Goal: Transaction & Acquisition: Purchase product/service

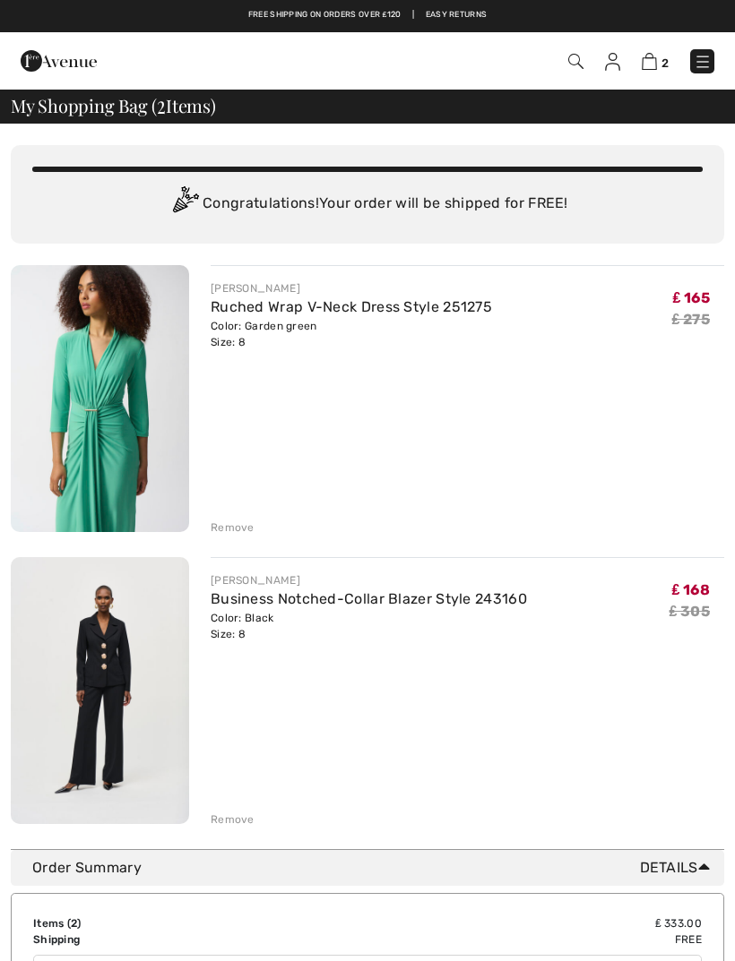
click at [237, 523] on div "Remove" at bounding box center [233, 528] width 44 height 16
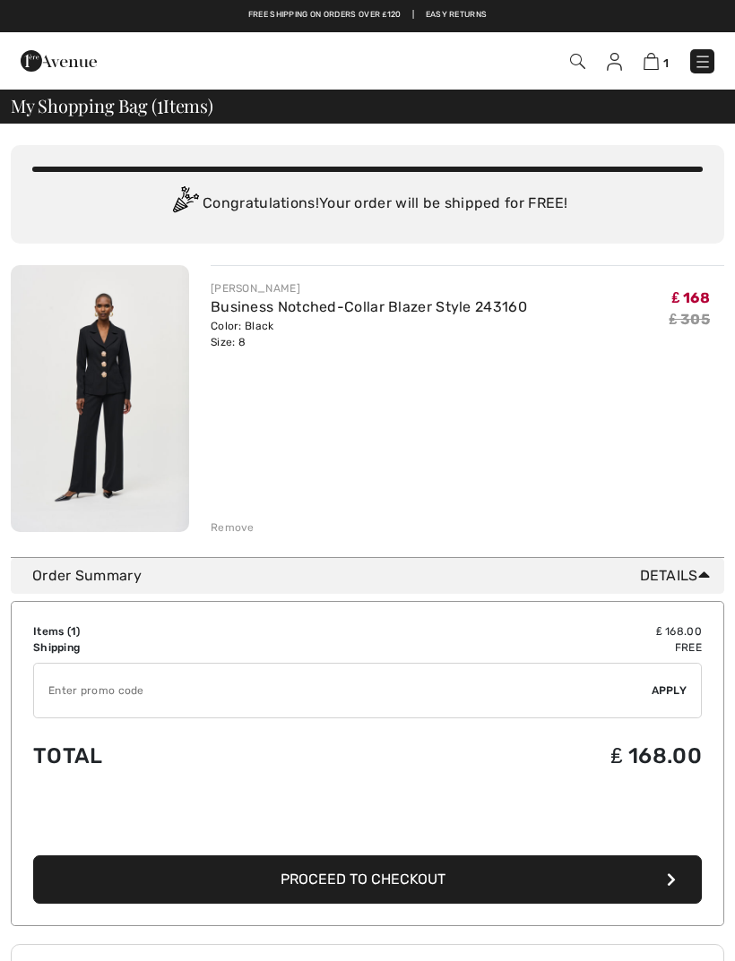
click at [121, 375] on img at bounding box center [100, 398] width 178 height 267
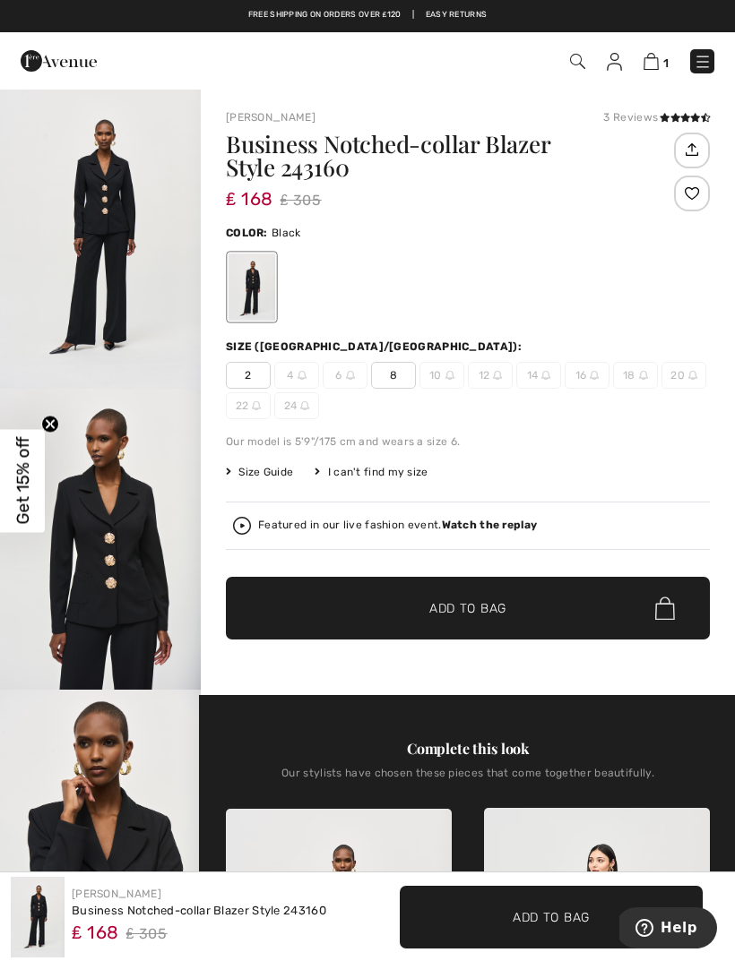
click at [403, 384] on span "8" at bounding box center [393, 375] width 45 height 27
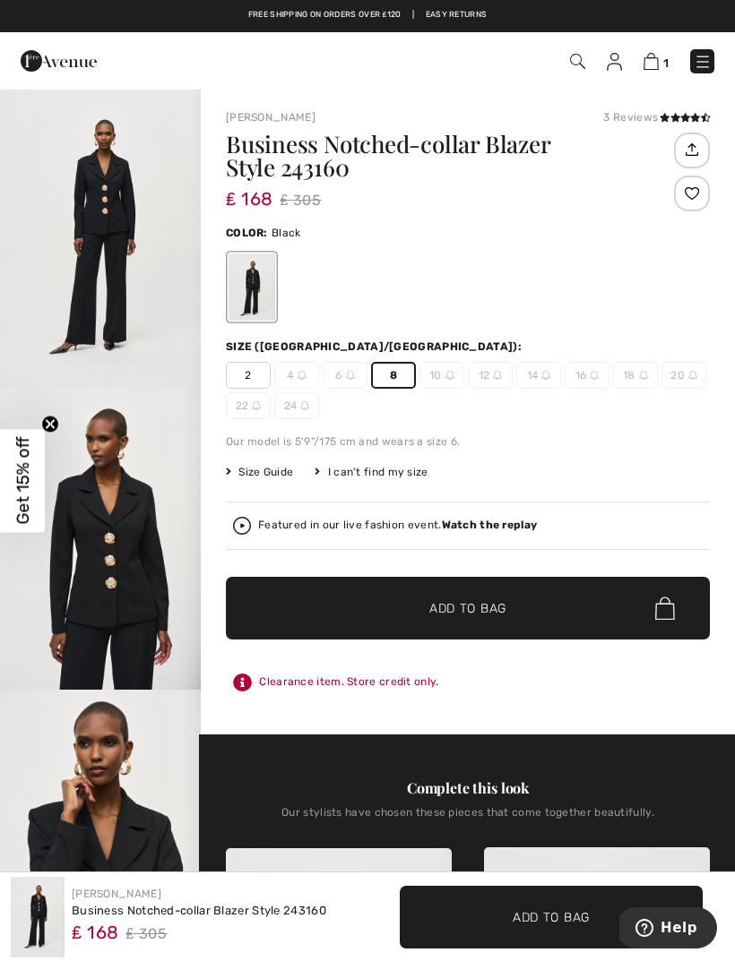
click at [396, 375] on span "8" at bounding box center [393, 375] width 45 height 27
click at [28, 507] on span "Get 15% off" at bounding box center [23, 481] width 21 height 88
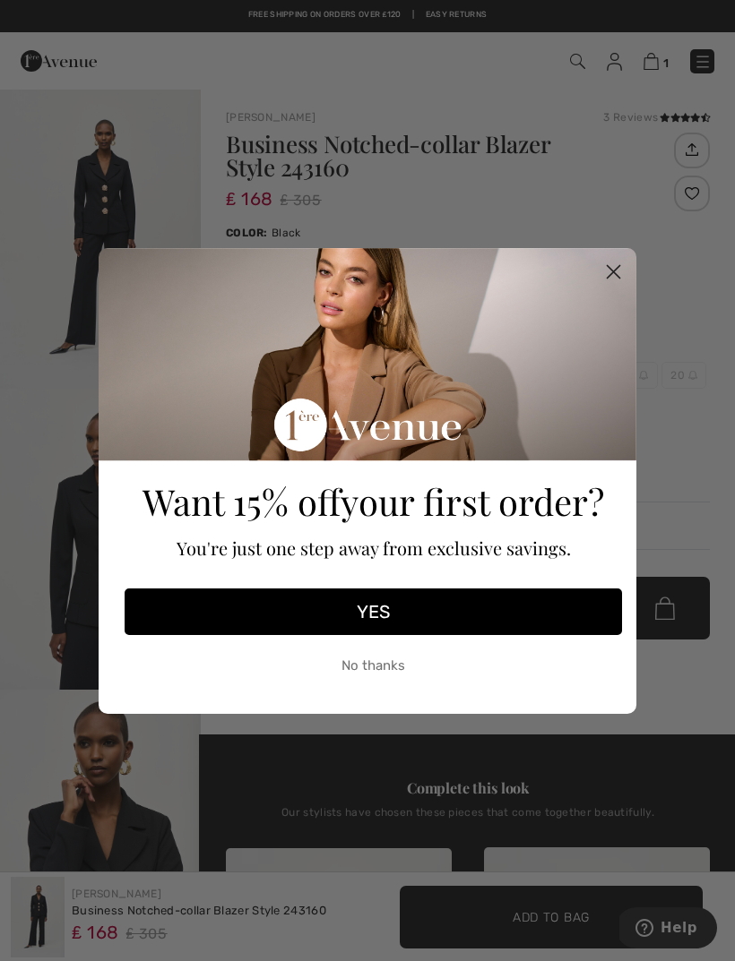
click at [384, 610] on button "YES" at bounding box center [373, 612] width 497 height 47
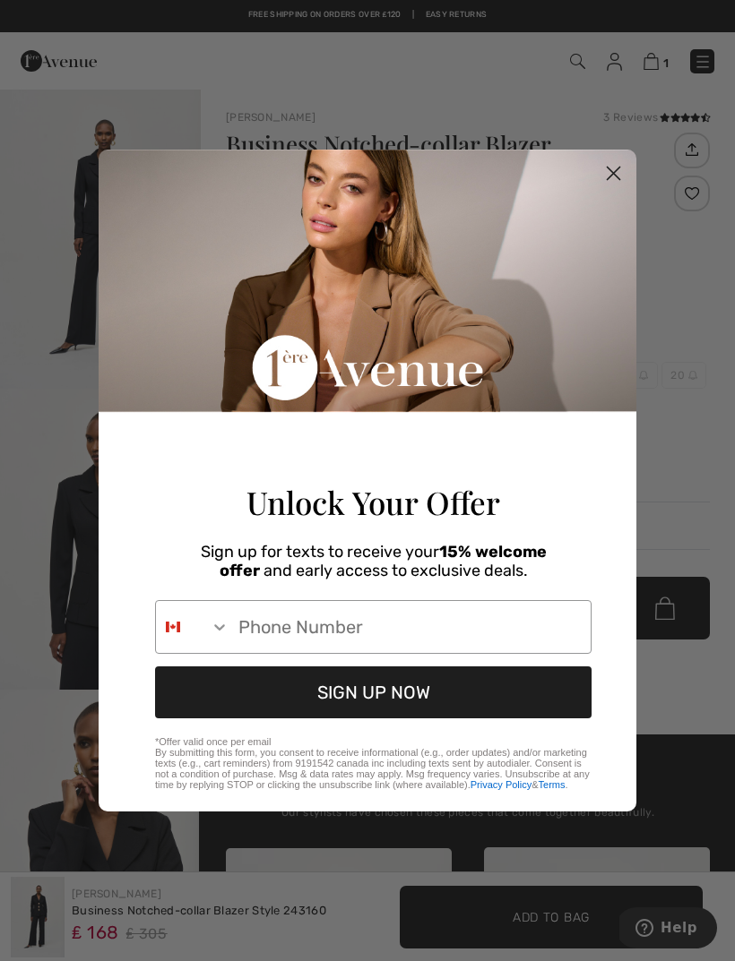
click at [310, 630] on input "Phone Number" at bounding box center [409, 627] width 361 height 52
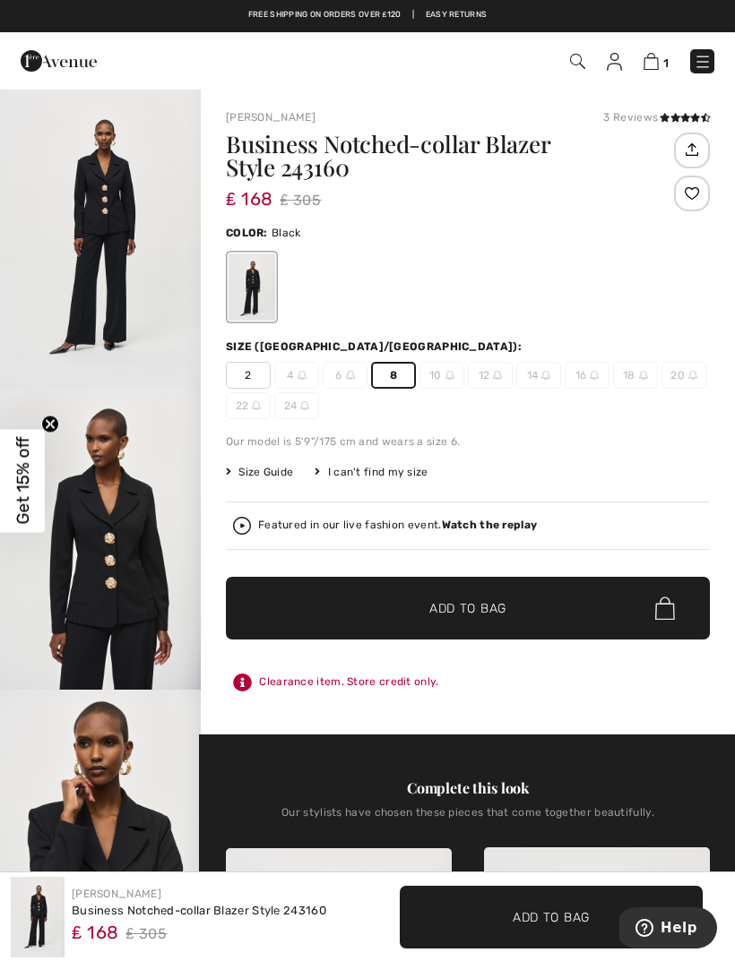
click at [614, 69] on img at bounding box center [614, 62] width 15 height 18
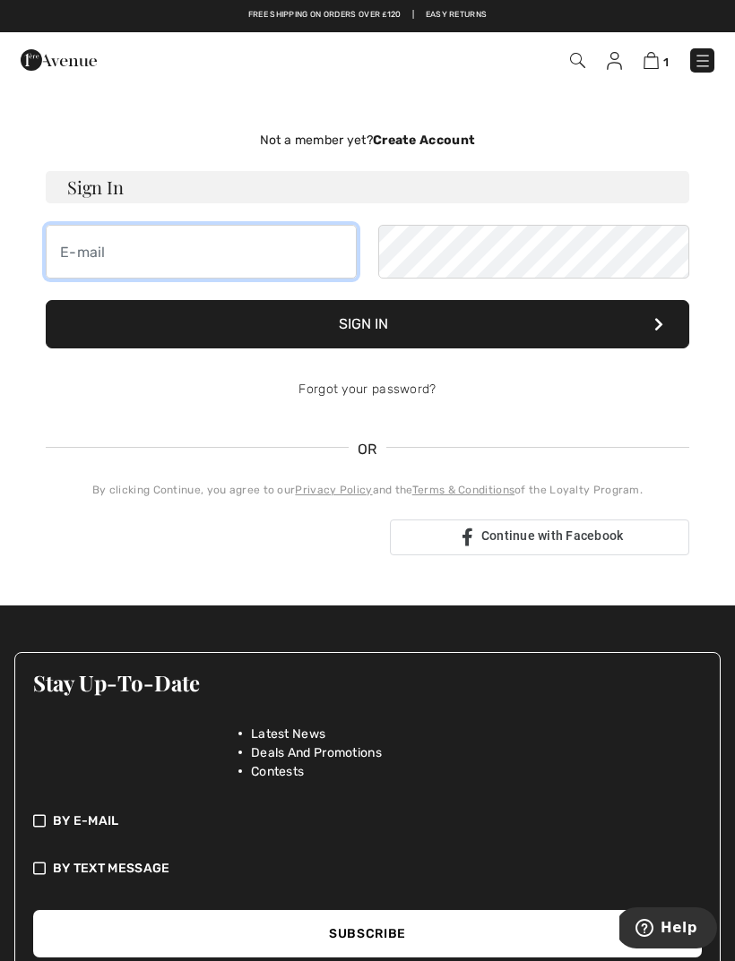
click at [193, 261] on input "email" at bounding box center [201, 252] width 311 height 54
type input "tamarajenkins1953@gmail.com"
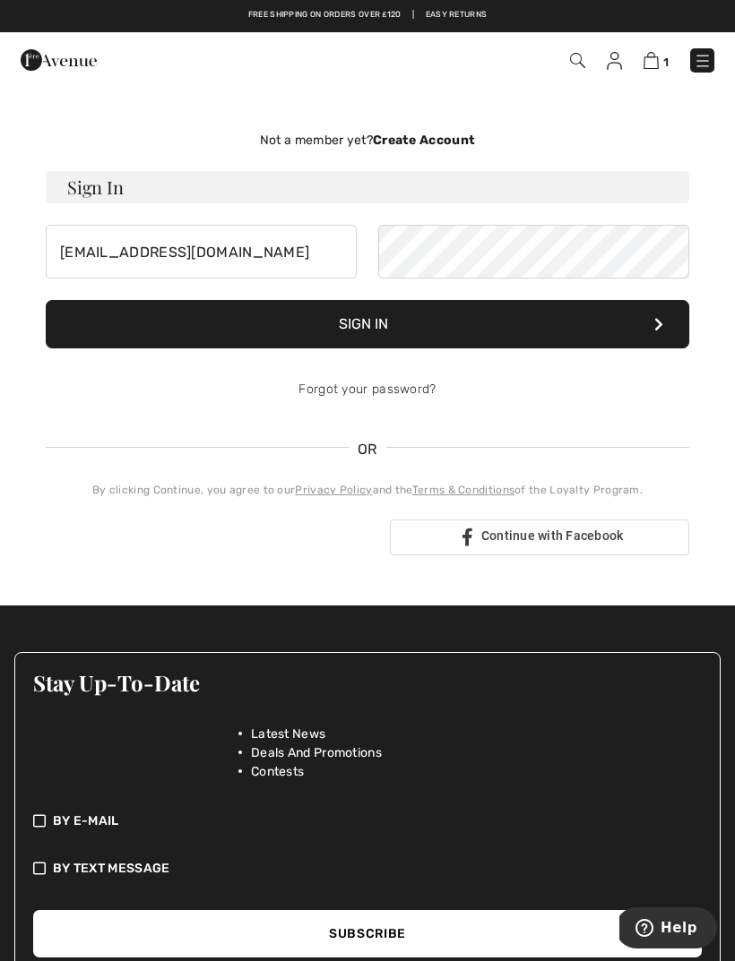
click at [367, 328] on button "Sign In" at bounding box center [367, 324] width 643 height 48
click at [366, 328] on button "Sign In" at bounding box center [367, 324] width 643 height 48
click at [365, 331] on button "Sign In" at bounding box center [367, 324] width 643 height 48
click at [375, 330] on button "Sign In" at bounding box center [367, 324] width 643 height 48
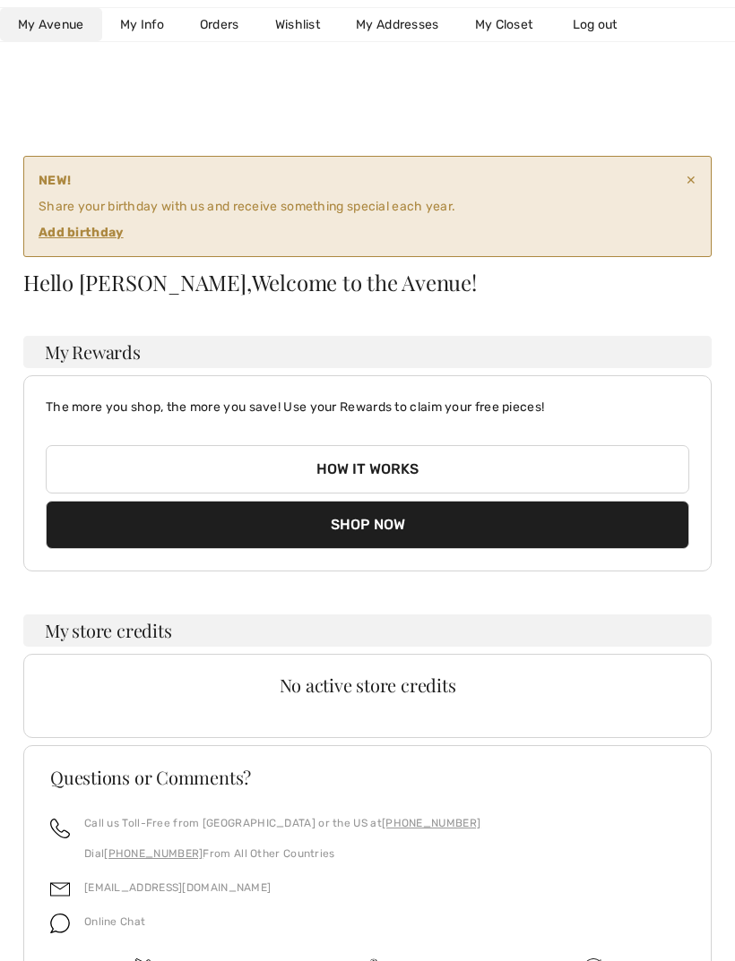
click at [223, 23] on link "Orders" at bounding box center [219, 24] width 75 height 33
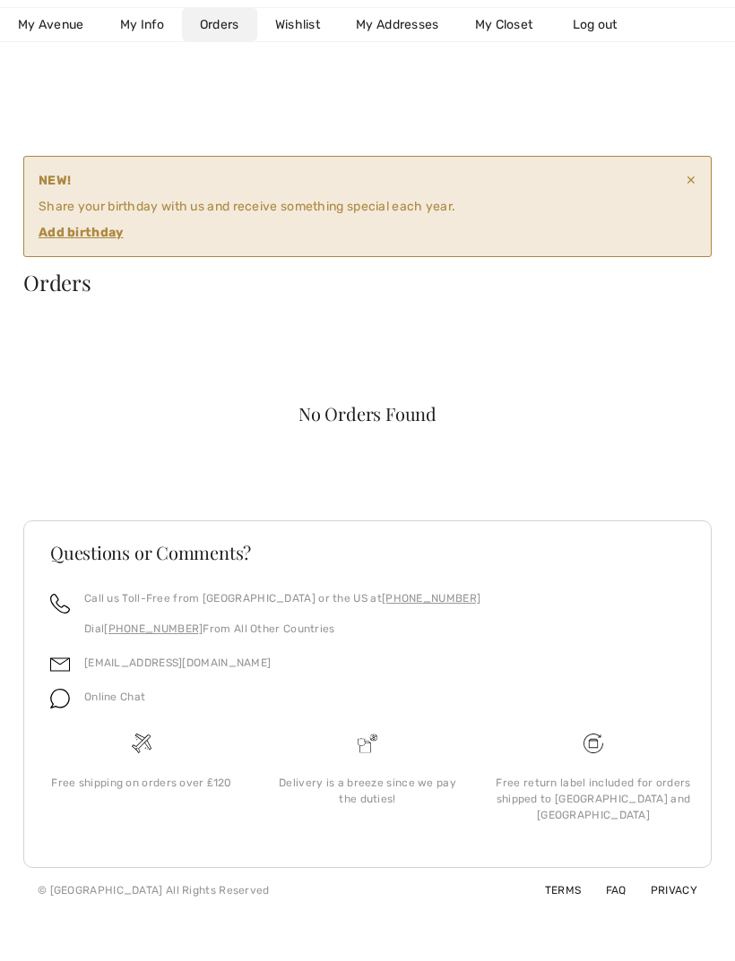
click at [326, 209] on div "NEW! Share your birthday with us and receive something special each year. Add b…" at bounding box center [362, 206] width 647 height 71
click at [146, 29] on link "My Info" at bounding box center [142, 24] width 80 height 33
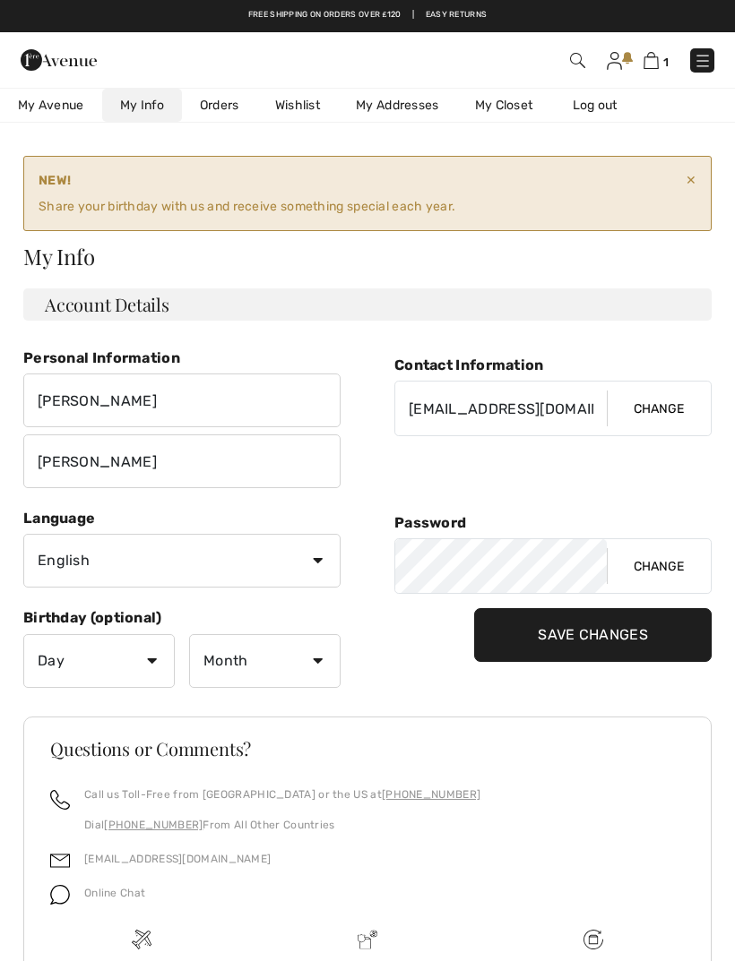
click at [576, 117] on link "Log out" at bounding box center [604, 105] width 99 height 33
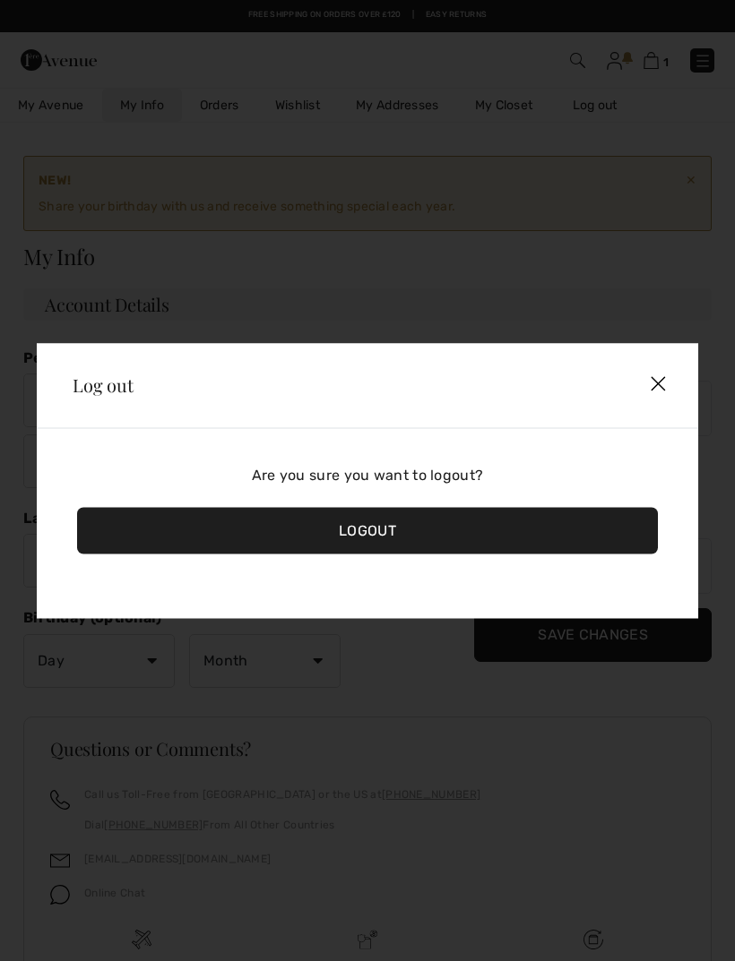
click at [659, 385] on img at bounding box center [658, 385] width 52 height 54
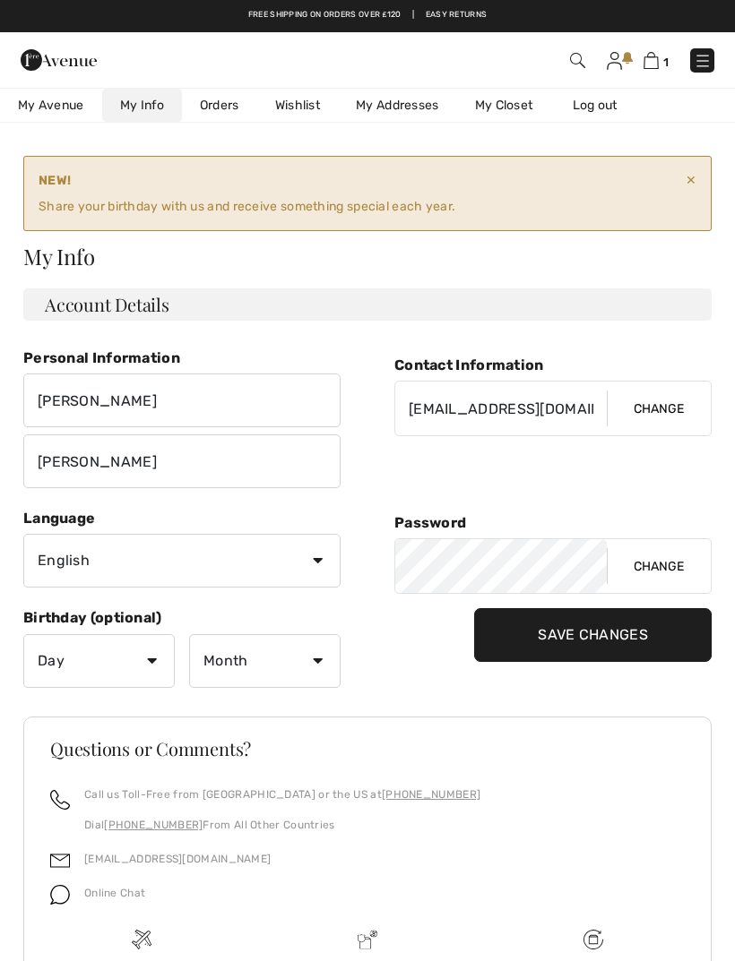
click at [657, 65] on img at bounding box center [650, 60] width 15 height 17
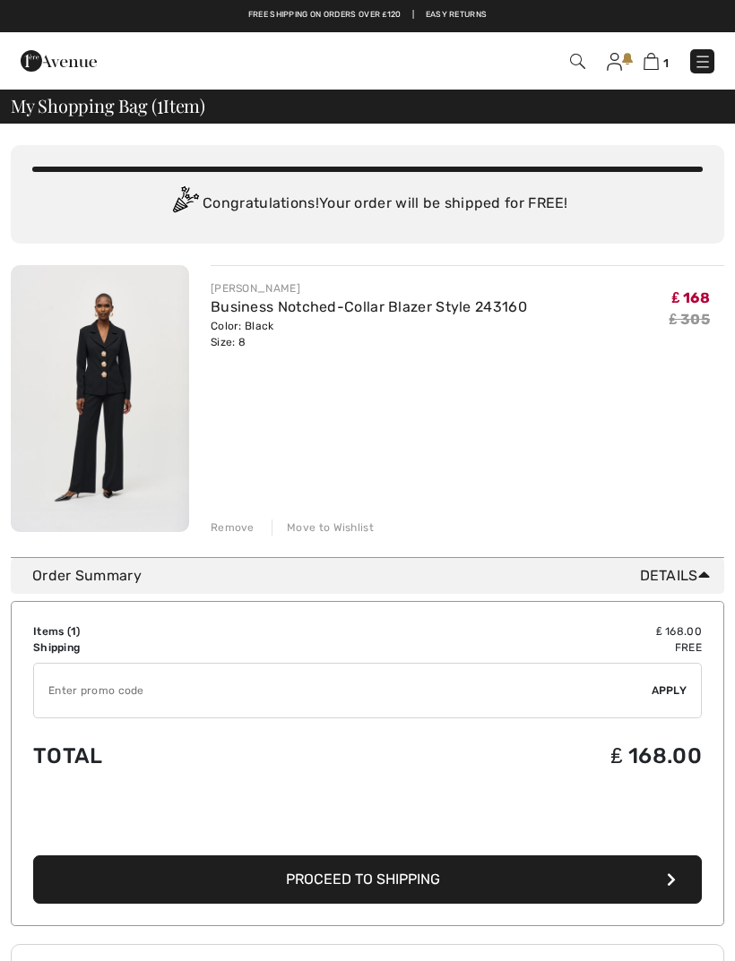
click at [116, 366] on img at bounding box center [100, 398] width 178 height 267
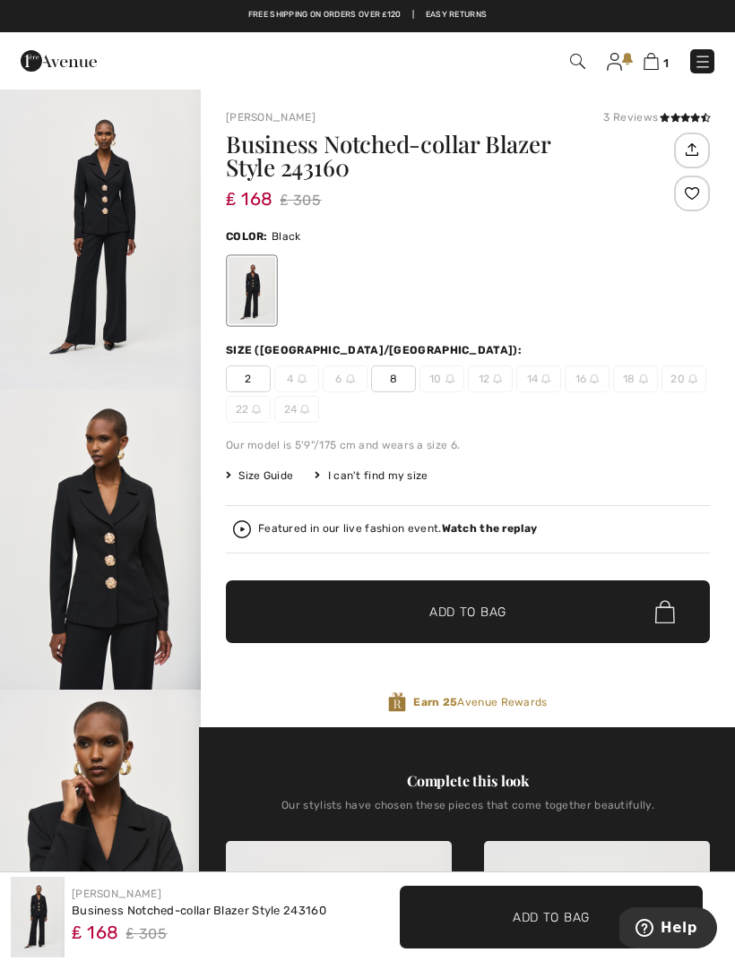
click at [395, 384] on span "8" at bounding box center [393, 379] width 45 height 27
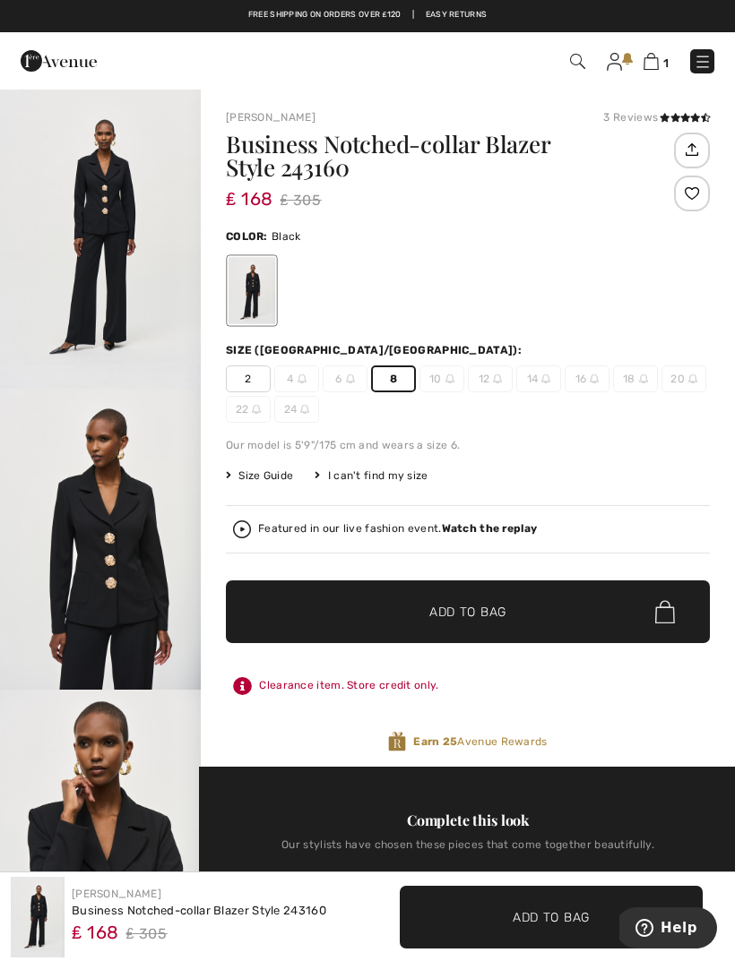
click at [467, 612] on span "Add to Bag" at bounding box center [467, 612] width 77 height 19
click at [490, 533] on strong "Watch the replay" at bounding box center [490, 528] width 96 height 13
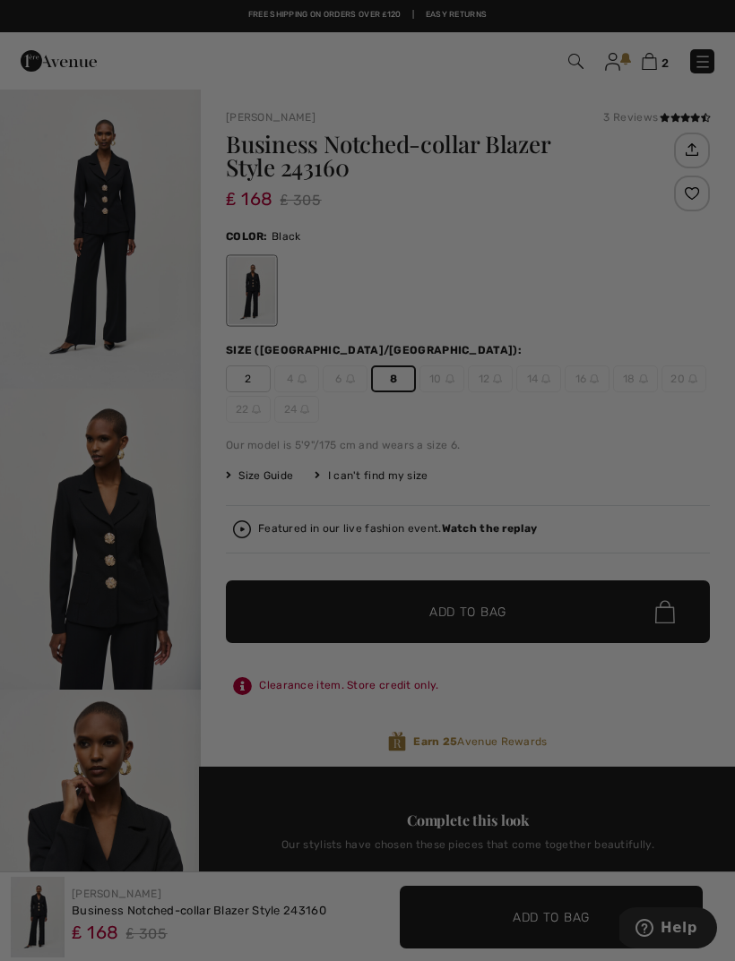
checkbox input "true"
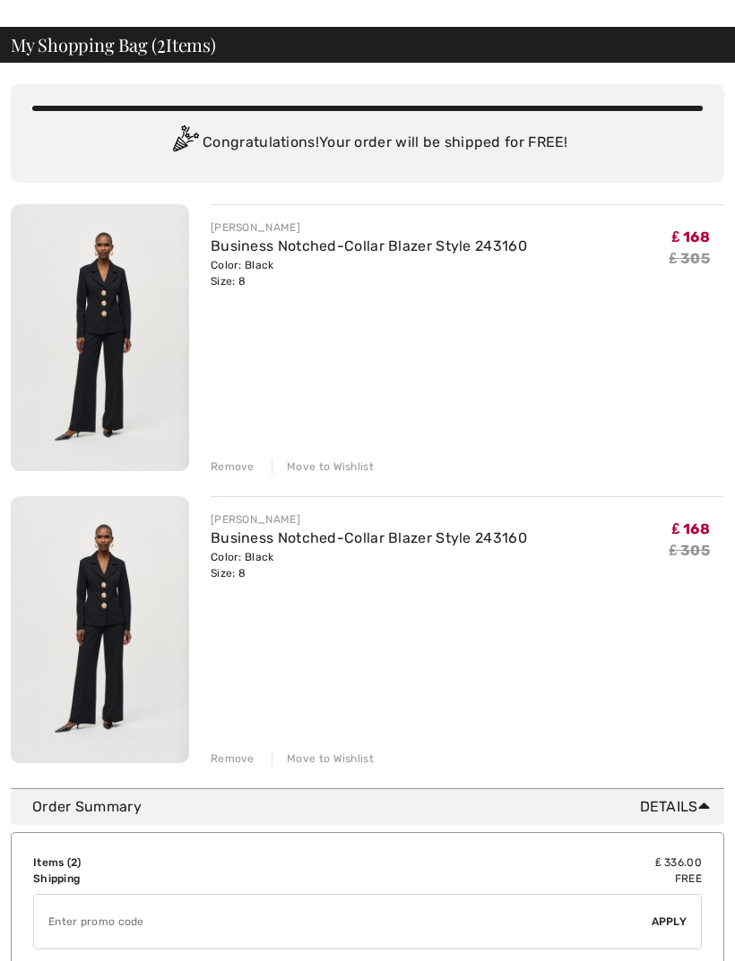
scroll to position [89, 0]
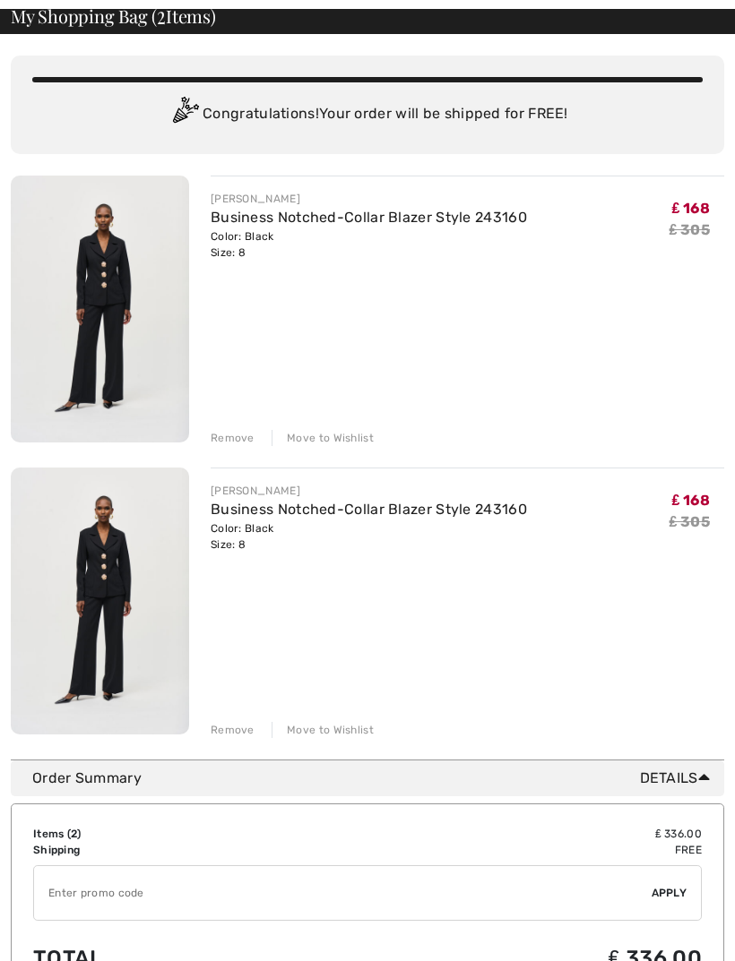
click at [240, 727] on div "Remove" at bounding box center [233, 731] width 44 height 16
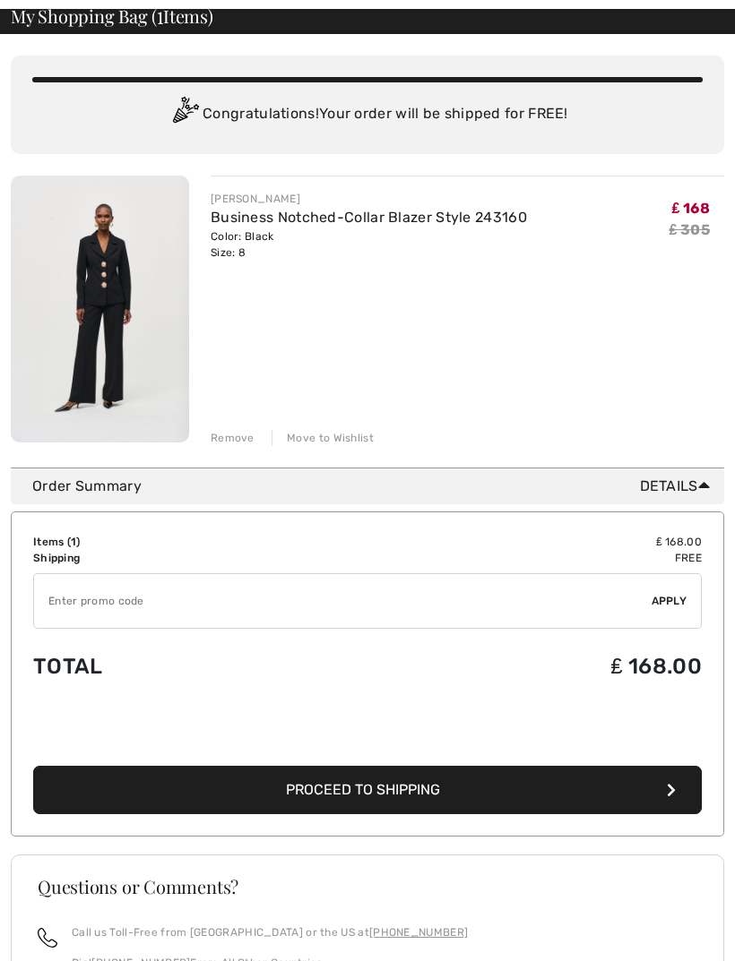
click at [134, 597] on input "TEXT" at bounding box center [342, 601] width 617 height 54
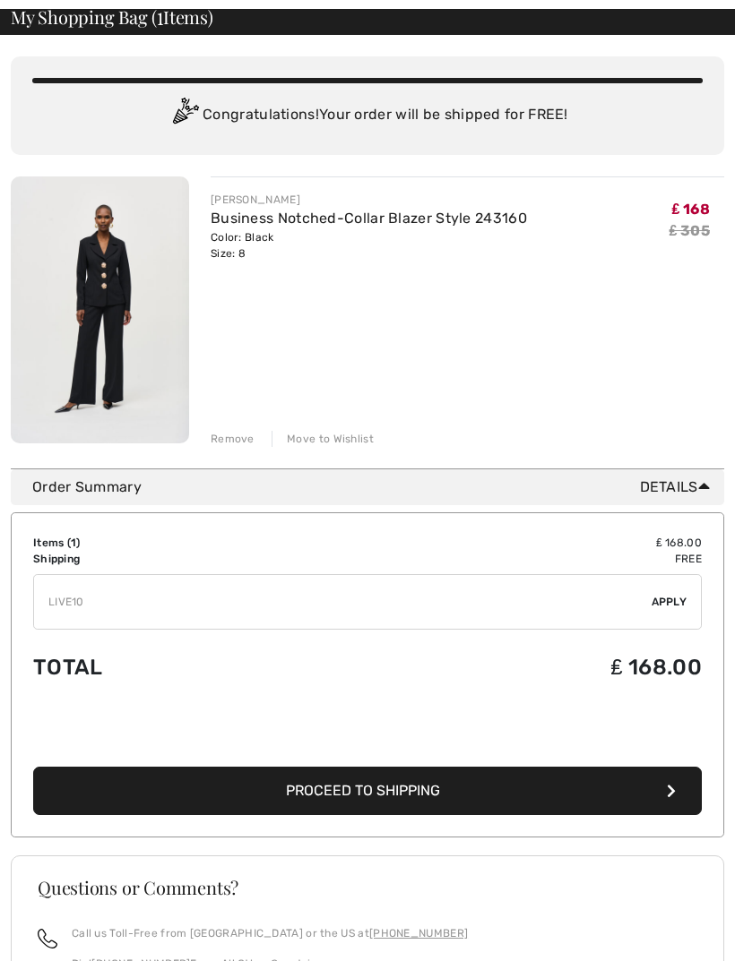
type input "LIVE10"
click at [672, 604] on span "Apply" at bounding box center [669, 602] width 36 height 16
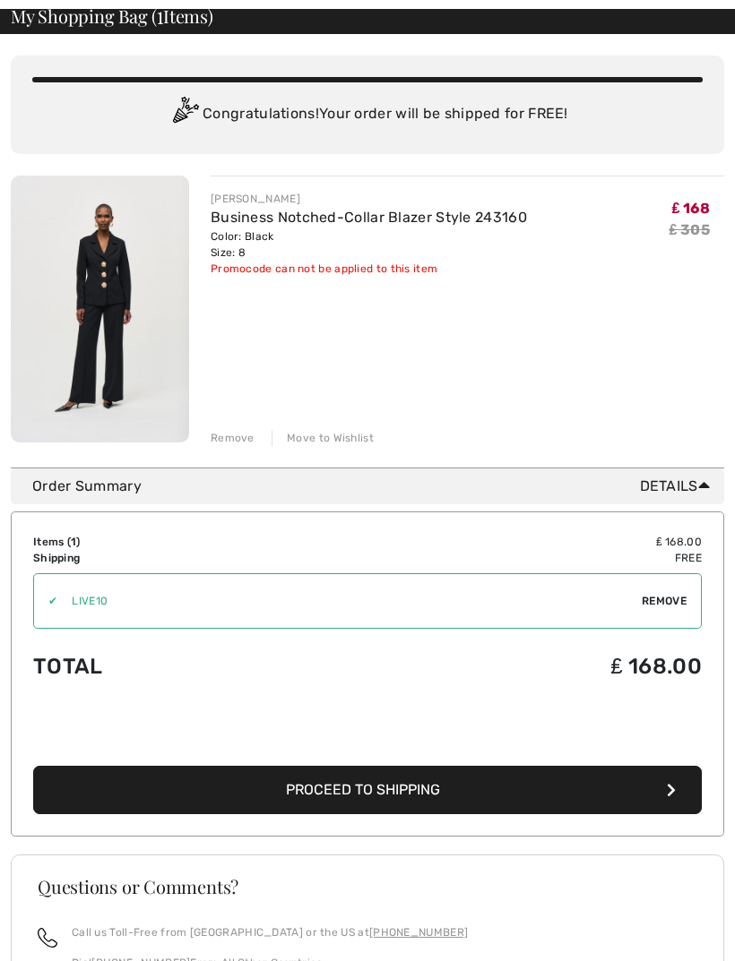
scroll to position [90, 0]
click at [670, 487] on span "Details" at bounding box center [678, 487] width 77 height 22
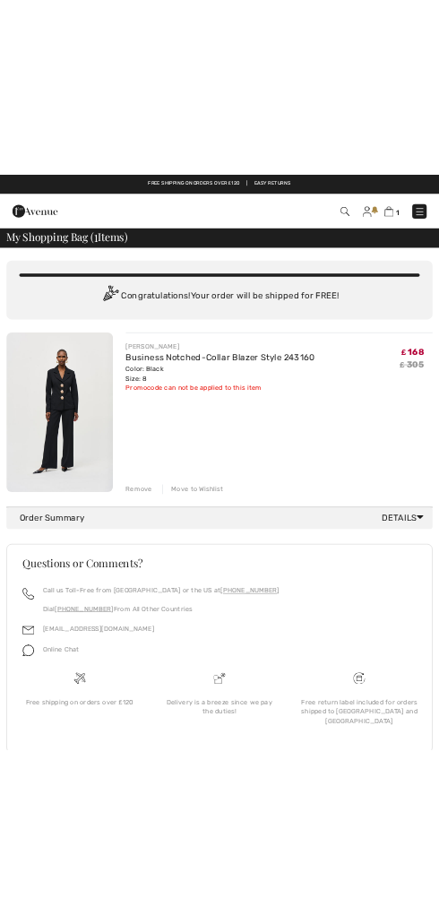
scroll to position [0, 0]
